Goal: Information Seeking & Learning: Learn about a topic

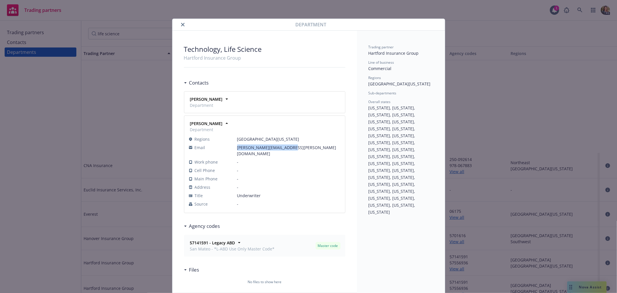
scroll to position [128, 0]
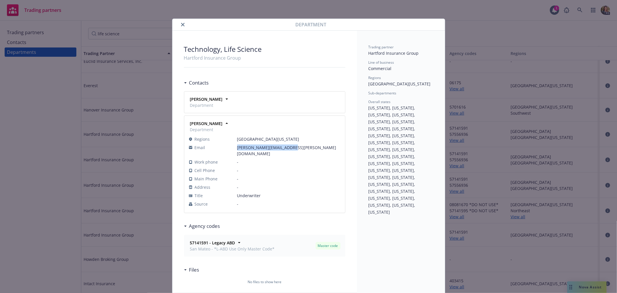
click at [179, 24] on button "close" at bounding box center [182, 24] width 7 height 7
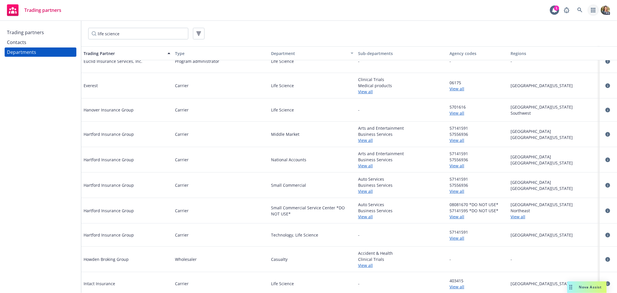
click at [593, 10] on icon "button" at bounding box center [593, 10] width 5 height 5
click at [568, 29] on span "View and manage your accounts" at bounding box center [568, 27] width 52 height 3
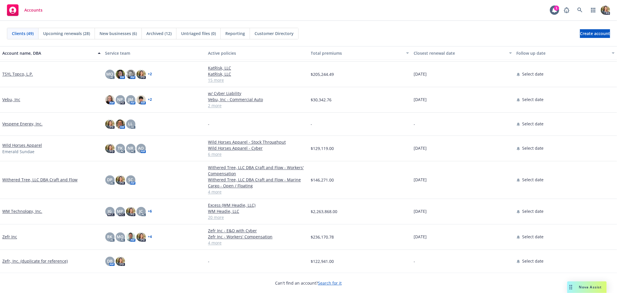
scroll to position [956, 0]
click at [27, 178] on link "Withered Tree, LLC DBA Craft and Flow" at bounding box center [39, 179] width 75 height 6
